Goal: Task Accomplishment & Management: Manage account settings

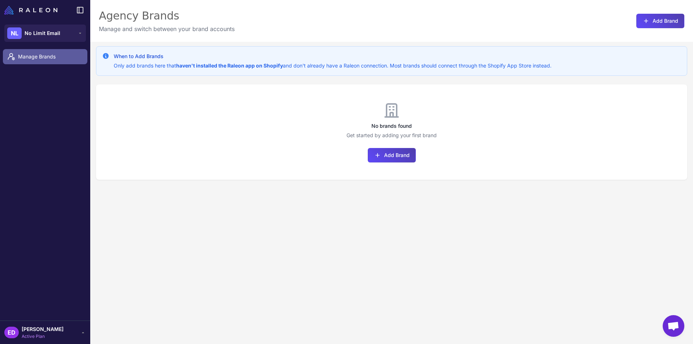
click at [57, 58] on span "Manage Brands" at bounding box center [49, 57] width 63 height 8
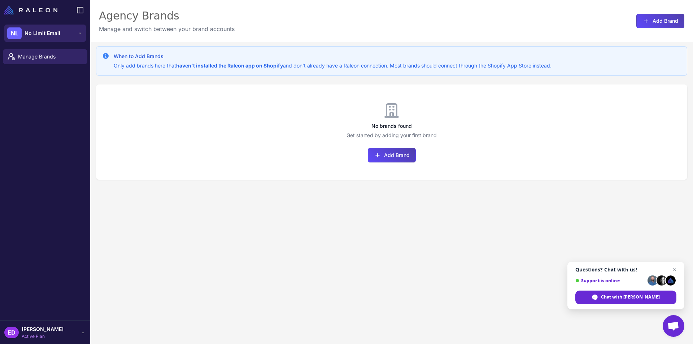
click at [74, 32] on button "NL No Limit Email" at bounding box center [45, 33] width 82 height 17
click at [66, 54] on div "NL No Limit Email" at bounding box center [45, 59] width 76 height 17
click at [79, 32] on icon at bounding box center [80, 33] width 6 height 6
click at [65, 61] on div "NL No Limit Email" at bounding box center [45, 59] width 76 height 17
click at [64, 61] on link "Manage Brands" at bounding box center [45, 56] width 84 height 15
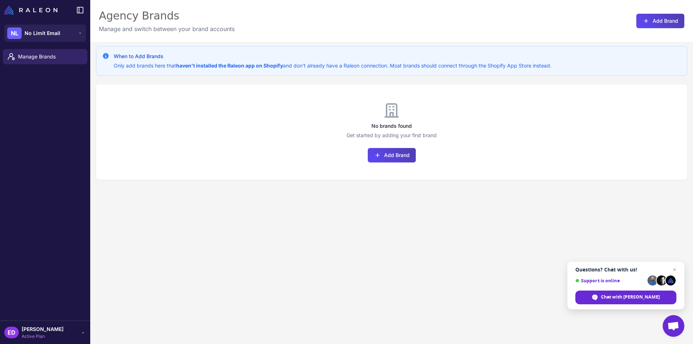
click at [74, 334] on div "ED Earl Dakay Active Plan" at bounding box center [45, 332] width 82 height 14
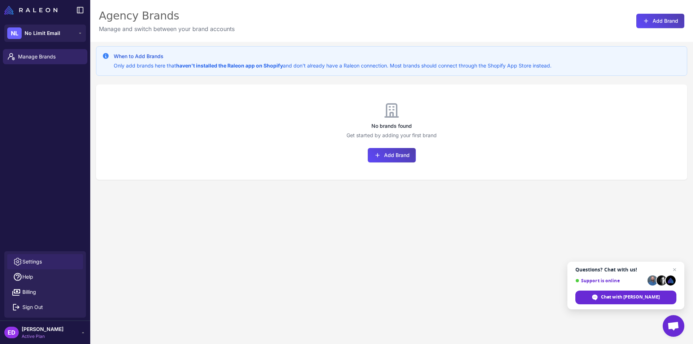
click at [35, 264] on span "Settings" at bounding box center [31, 262] width 19 height 8
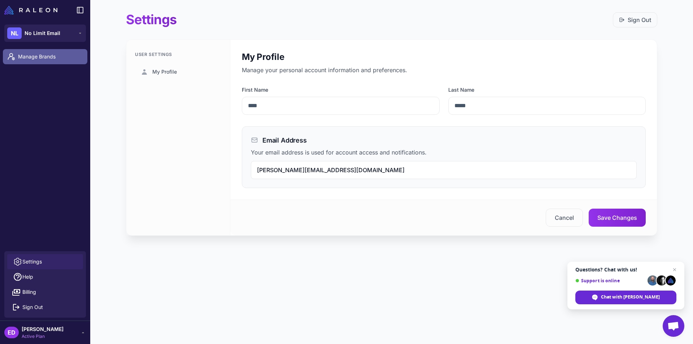
click at [45, 53] on span "Manage Brands" at bounding box center [49, 57] width 63 height 8
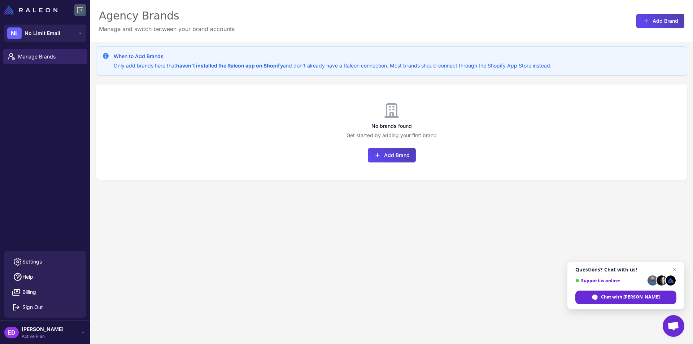
click at [83, 12] on icon at bounding box center [80, 10] width 6 height 6
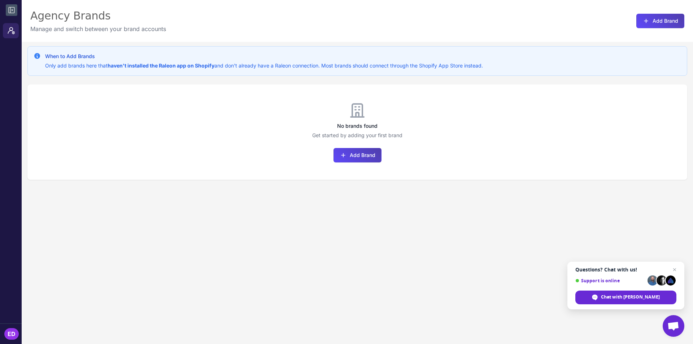
click at [133, 63] on strong "haven't installed the Raleon app on Shopify" at bounding box center [160, 65] width 107 height 6
click at [193, 65] on strong "haven't installed the Raleon app on Shopify" at bounding box center [160, 65] width 107 height 6
click at [647, 22] on button "Add Brand" at bounding box center [660, 21] width 48 height 14
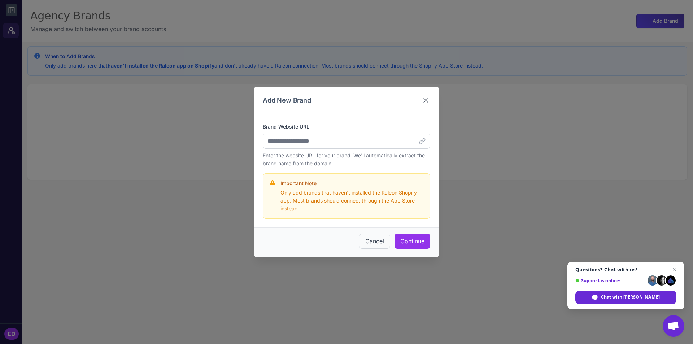
click at [425, 97] on icon at bounding box center [425, 100] width 9 height 9
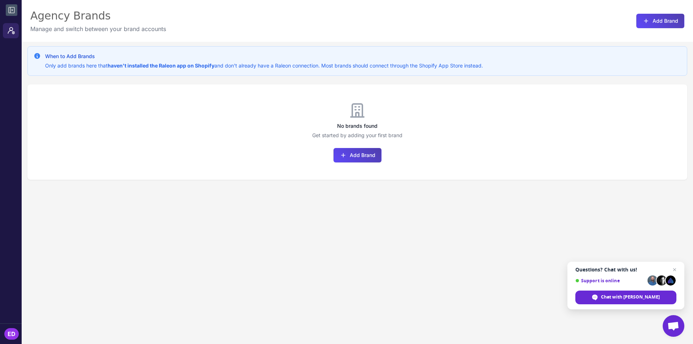
click at [13, 14] on icon at bounding box center [11, 10] width 9 height 9
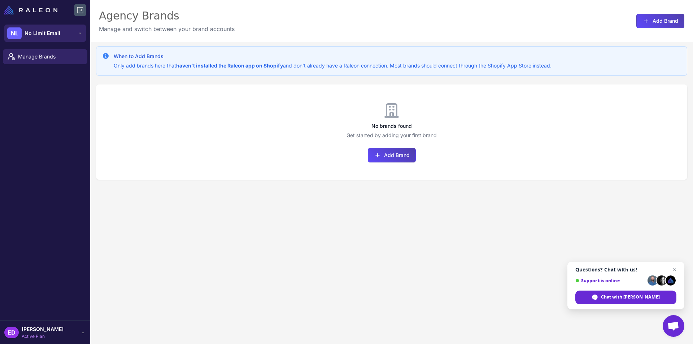
click at [82, 30] on button "NL No Limit Email" at bounding box center [45, 33] width 82 height 17
click at [43, 62] on span "No Limit Email" at bounding box center [45, 59] width 36 height 8
click at [48, 334] on div "ED Earl Dakay Active Plan" at bounding box center [45, 332] width 82 height 14
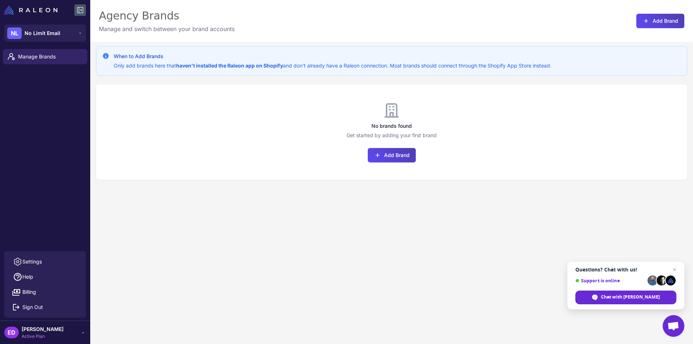
click at [233, 221] on div "When to Add Brands Only add brands here that haven't installed the Raleon app o…" at bounding box center [391, 214] width 602 height 344
click at [394, 150] on button "Add Brand" at bounding box center [392, 155] width 48 height 14
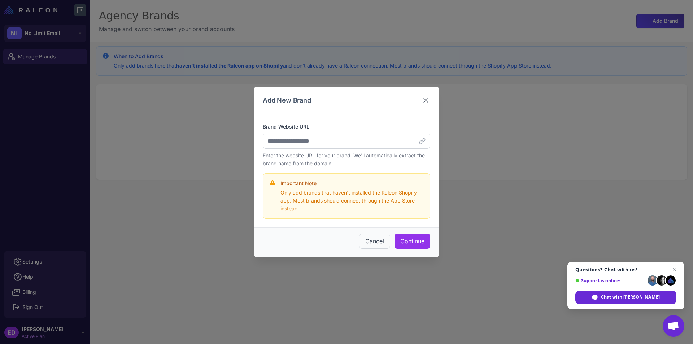
click at [422, 100] on icon at bounding box center [425, 100] width 9 height 9
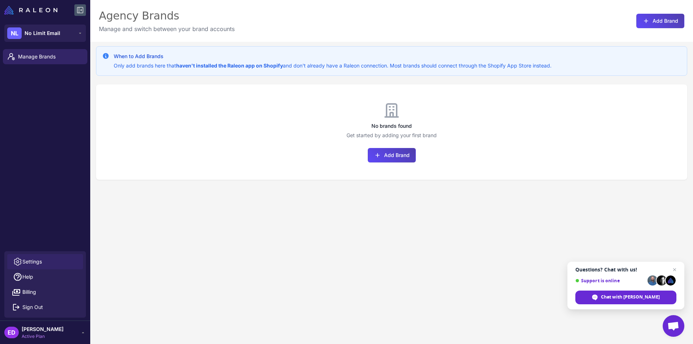
click at [20, 263] on icon at bounding box center [17, 261] width 9 height 9
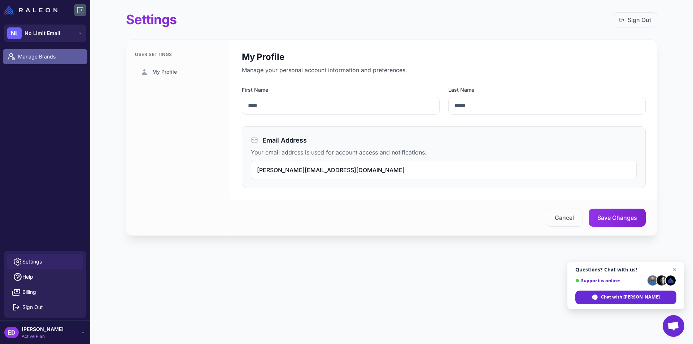
click at [38, 56] on span "Manage Brands" at bounding box center [49, 57] width 63 height 8
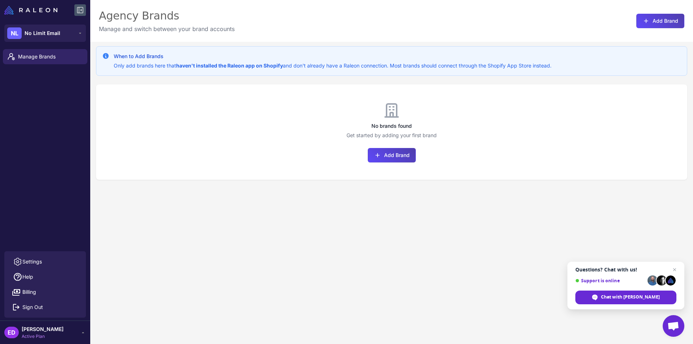
click at [79, 9] on icon at bounding box center [80, 10] width 6 height 6
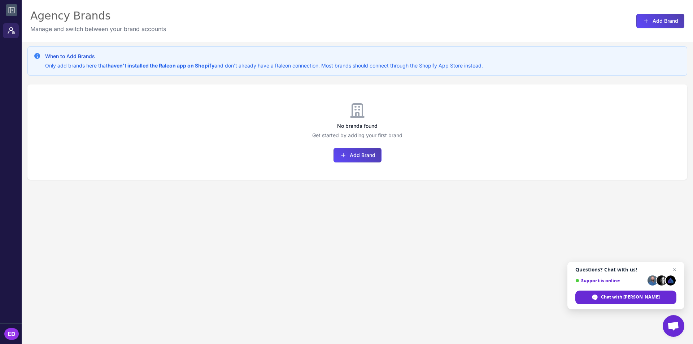
click at [16, 12] on icon at bounding box center [11, 10] width 9 height 9
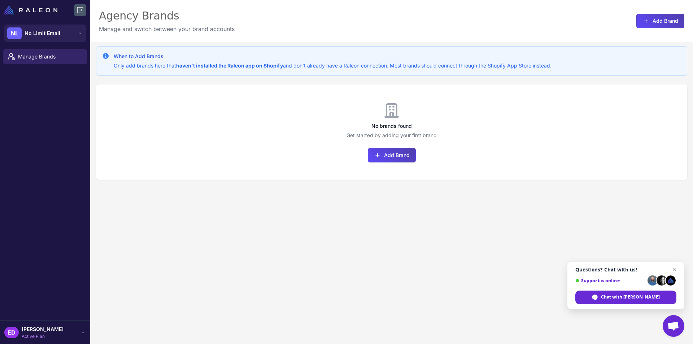
click at [508, 70] on div "When to Add Brands Only add brands here that haven't installed the Raleon app o…" at bounding box center [391, 61] width 591 height 30
click at [38, 34] on span "No Limit Email" at bounding box center [43, 33] width 36 height 8
click at [47, 37] on span "No Limit Email" at bounding box center [43, 33] width 36 height 8
click at [33, 56] on span "Manage Brands" at bounding box center [49, 57] width 63 height 8
drag, startPoint x: 166, startPoint y: 67, endPoint x: 312, endPoint y: 61, distance: 146.6
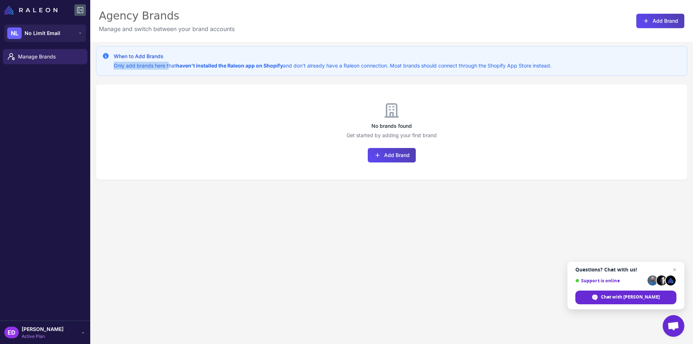
click at [312, 61] on div "When to Add Brands Only add brands here that haven't installed the Raleon app o…" at bounding box center [333, 60] width 438 height 17
click at [298, 63] on p "Only add brands here that haven't installed the Raleon app on Shopify and don't…" at bounding box center [333, 66] width 438 height 8
click at [380, 157] on button "Add Brand" at bounding box center [392, 155] width 48 height 14
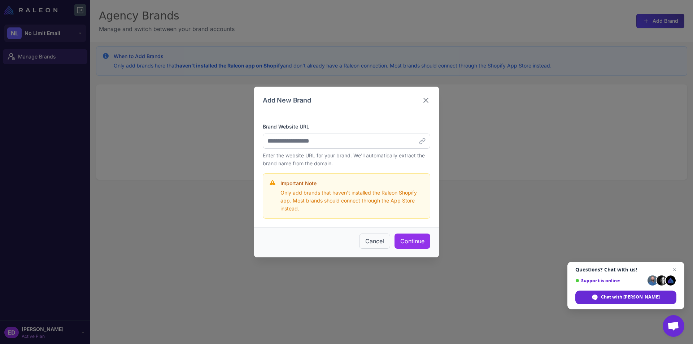
click at [424, 101] on icon at bounding box center [425, 100] width 9 height 9
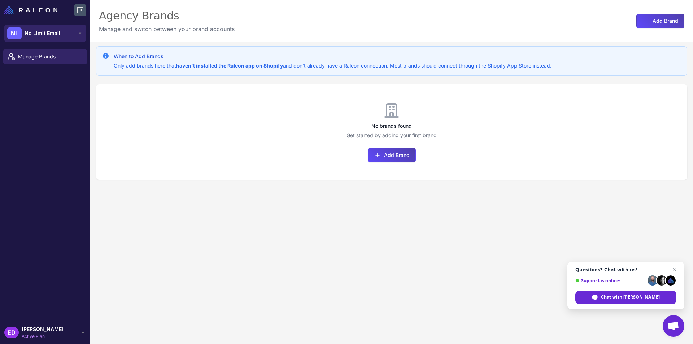
click at [60, 37] on button "NL No Limit Email" at bounding box center [45, 33] width 82 height 17
click at [66, 31] on button "NL No Limit Email" at bounding box center [45, 33] width 82 height 17
click at [67, 30] on button "NL No Limit Email" at bounding box center [45, 33] width 82 height 17
click at [78, 32] on icon at bounding box center [80, 33] width 6 height 6
click at [33, 333] on span "Earl Dakay" at bounding box center [43, 329] width 42 height 8
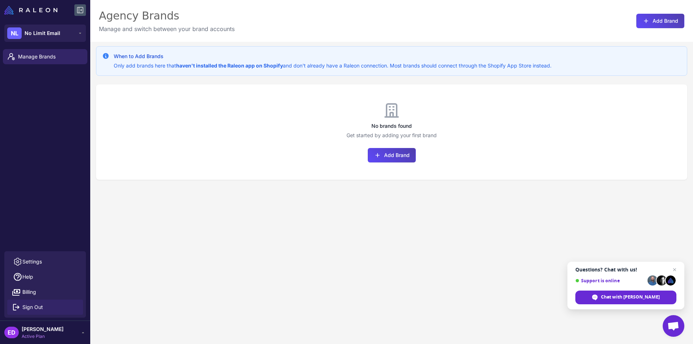
click at [38, 307] on span "Sign Out" at bounding box center [32, 307] width 21 height 8
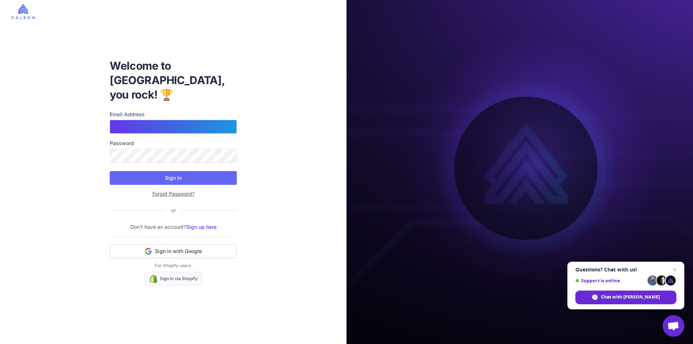
click at [161, 120] on input "Email Address" at bounding box center [173, 127] width 127 height 14
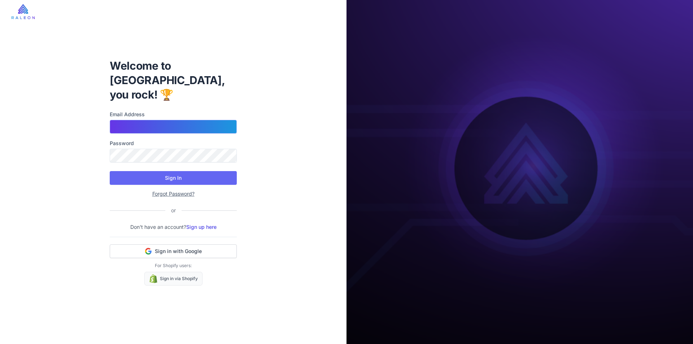
click at [145, 120] on input "Email Address" at bounding box center [173, 127] width 127 height 14
click at [132, 120] on input "Email Address" at bounding box center [173, 127] width 127 height 14
click at [204, 87] on h1 "Welcome to [GEOGRAPHIC_DATA], you rock! 🏆" at bounding box center [173, 79] width 127 height 43
click at [164, 121] on input "Email Address" at bounding box center [173, 127] width 127 height 14
type input "**********"
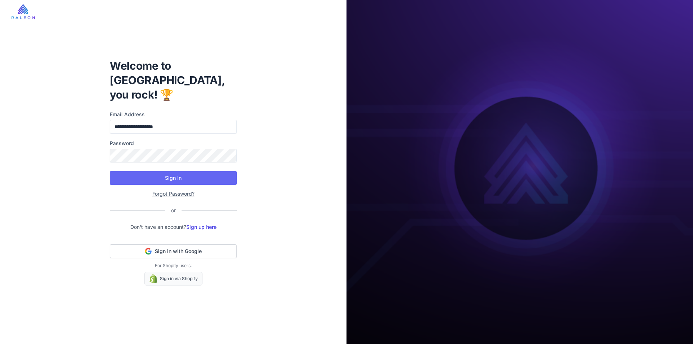
click at [138, 139] on label "Password" at bounding box center [173, 143] width 127 height 8
click at [170, 171] on button "Sign In" at bounding box center [173, 178] width 127 height 14
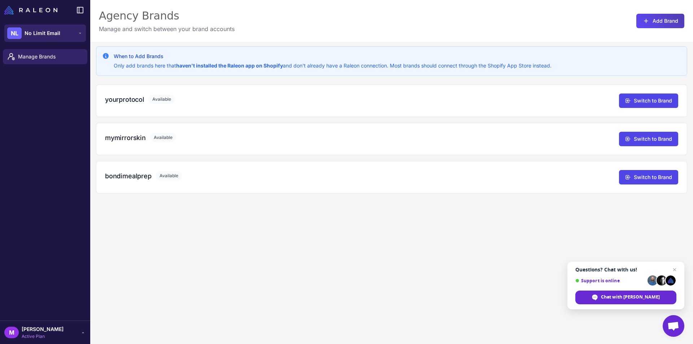
click at [78, 33] on icon at bounding box center [80, 33] width 6 height 6
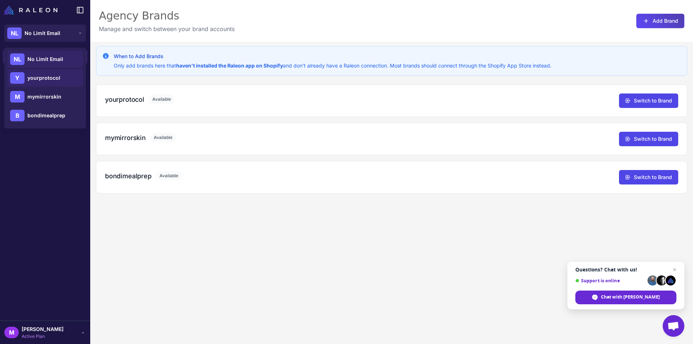
click at [50, 78] on span "yourprotocol" at bounding box center [43, 78] width 33 height 8
